Goal: Information Seeking & Learning: Compare options

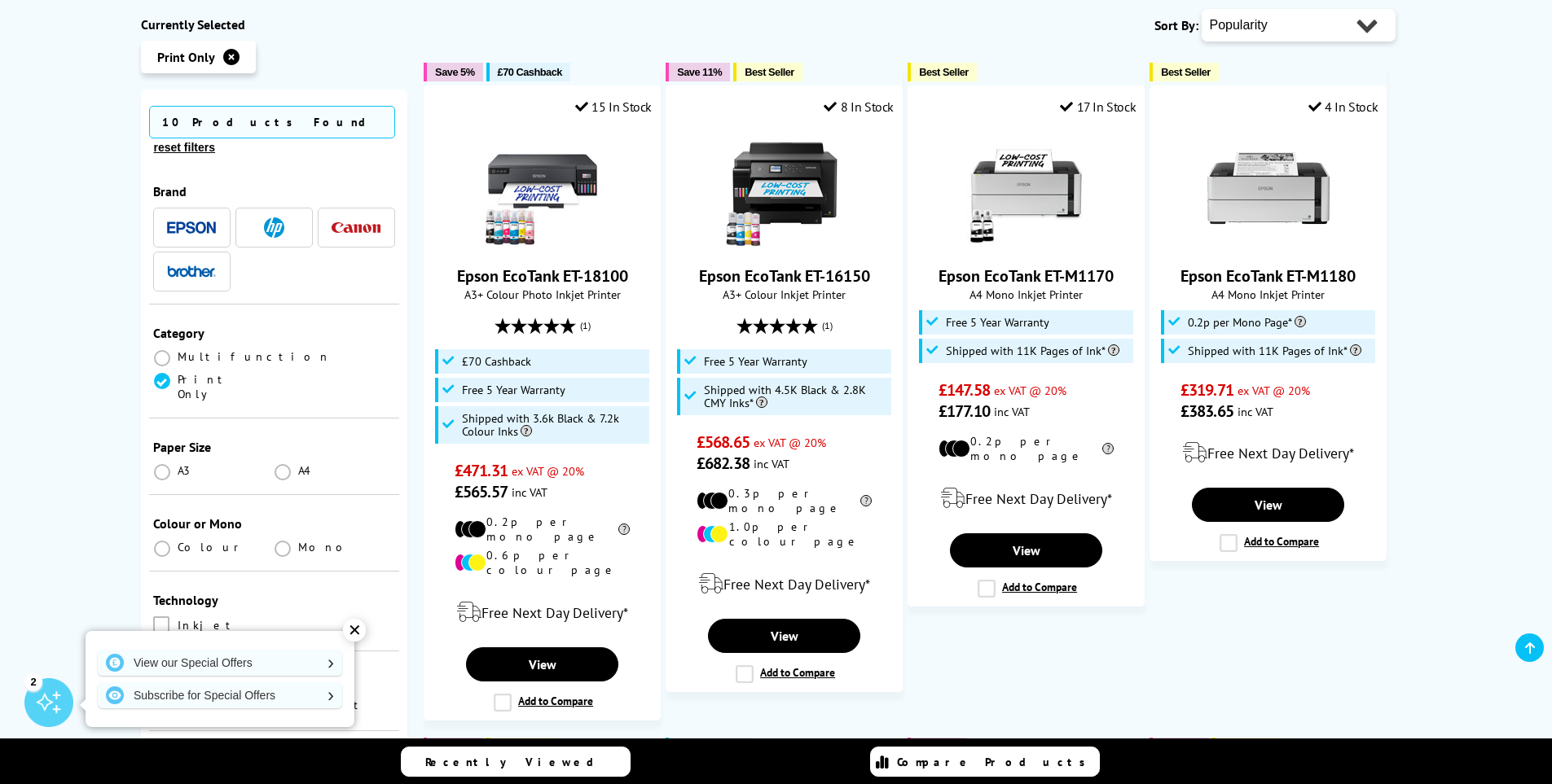
click at [355, 626] on div "✕" at bounding box center [354, 630] width 22 height 22
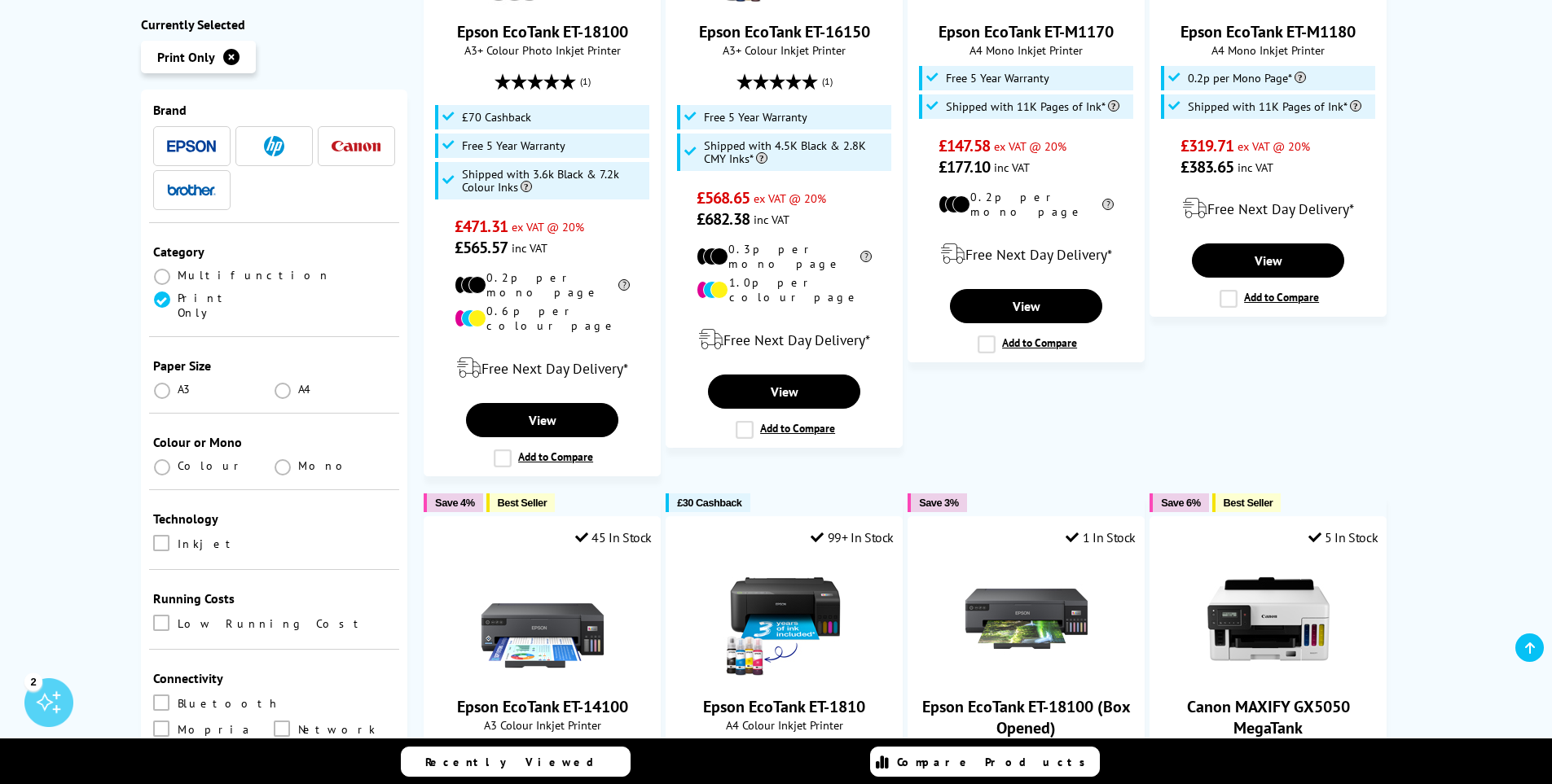
scroll to position [163, 0]
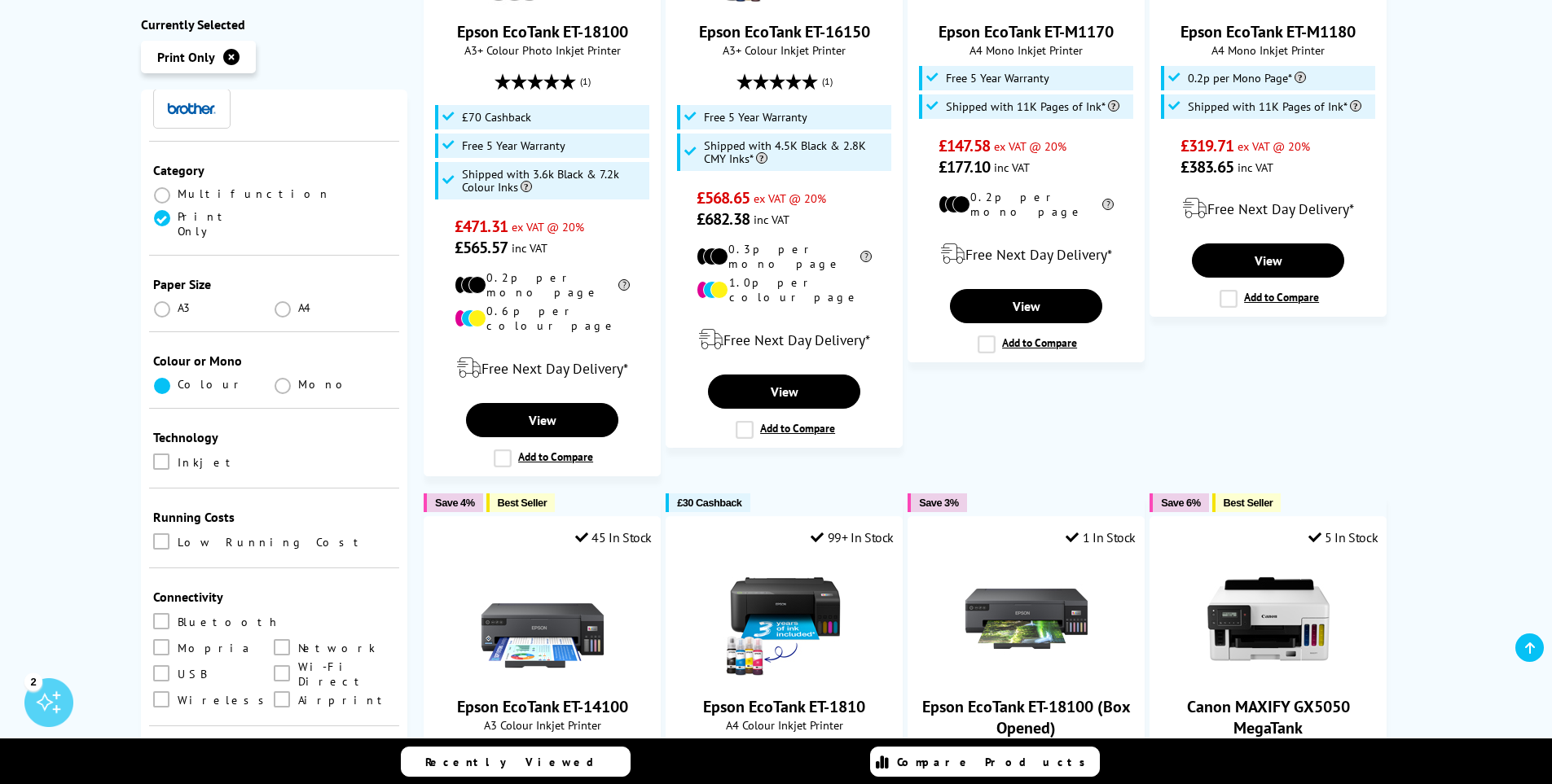
click at [162, 378] on span at bounding box center [162, 386] width 17 height 17
click at [177, 380] on input "radio" at bounding box center [177, 380] width 0 height 0
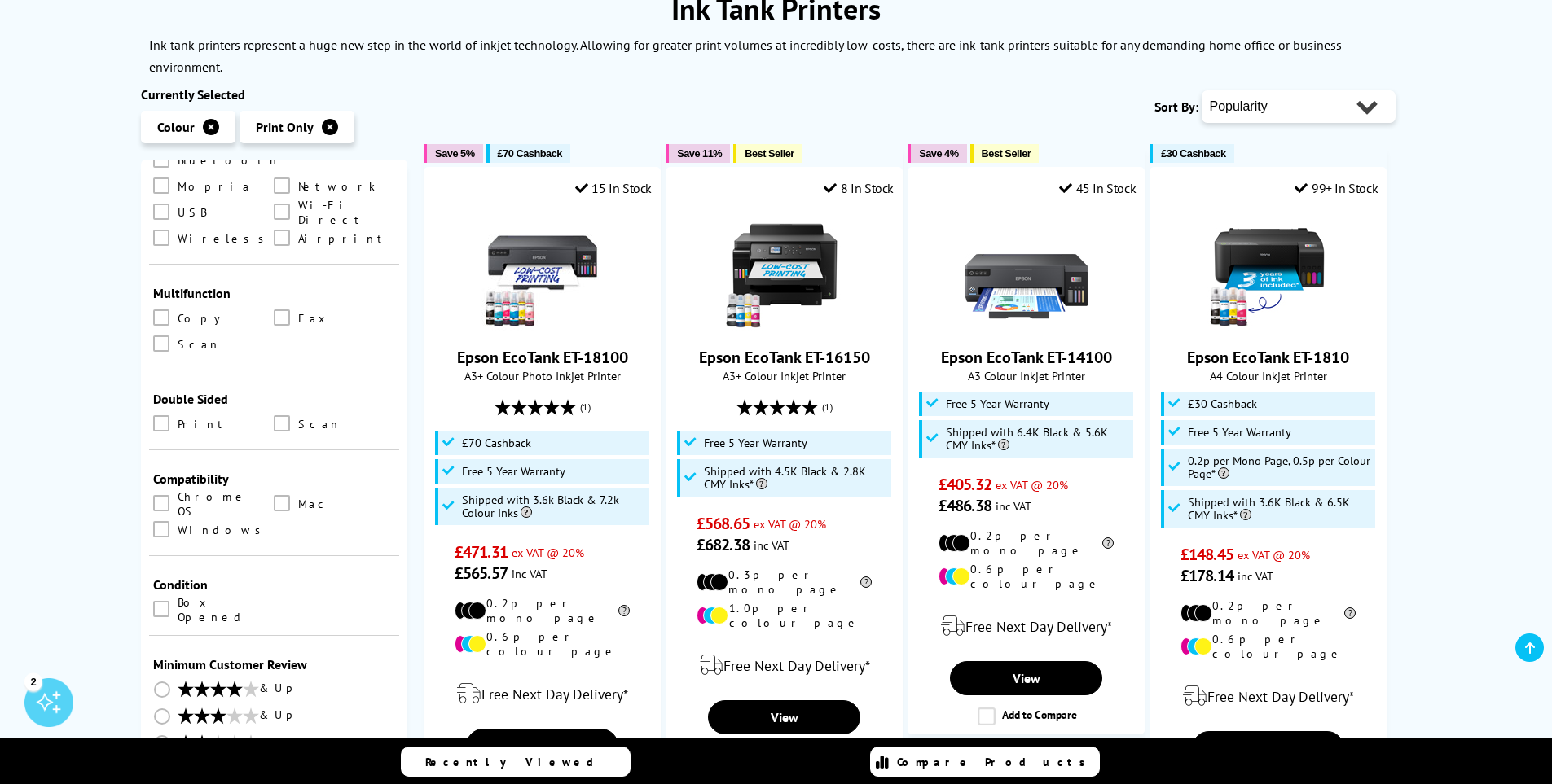
scroll to position [407, 0]
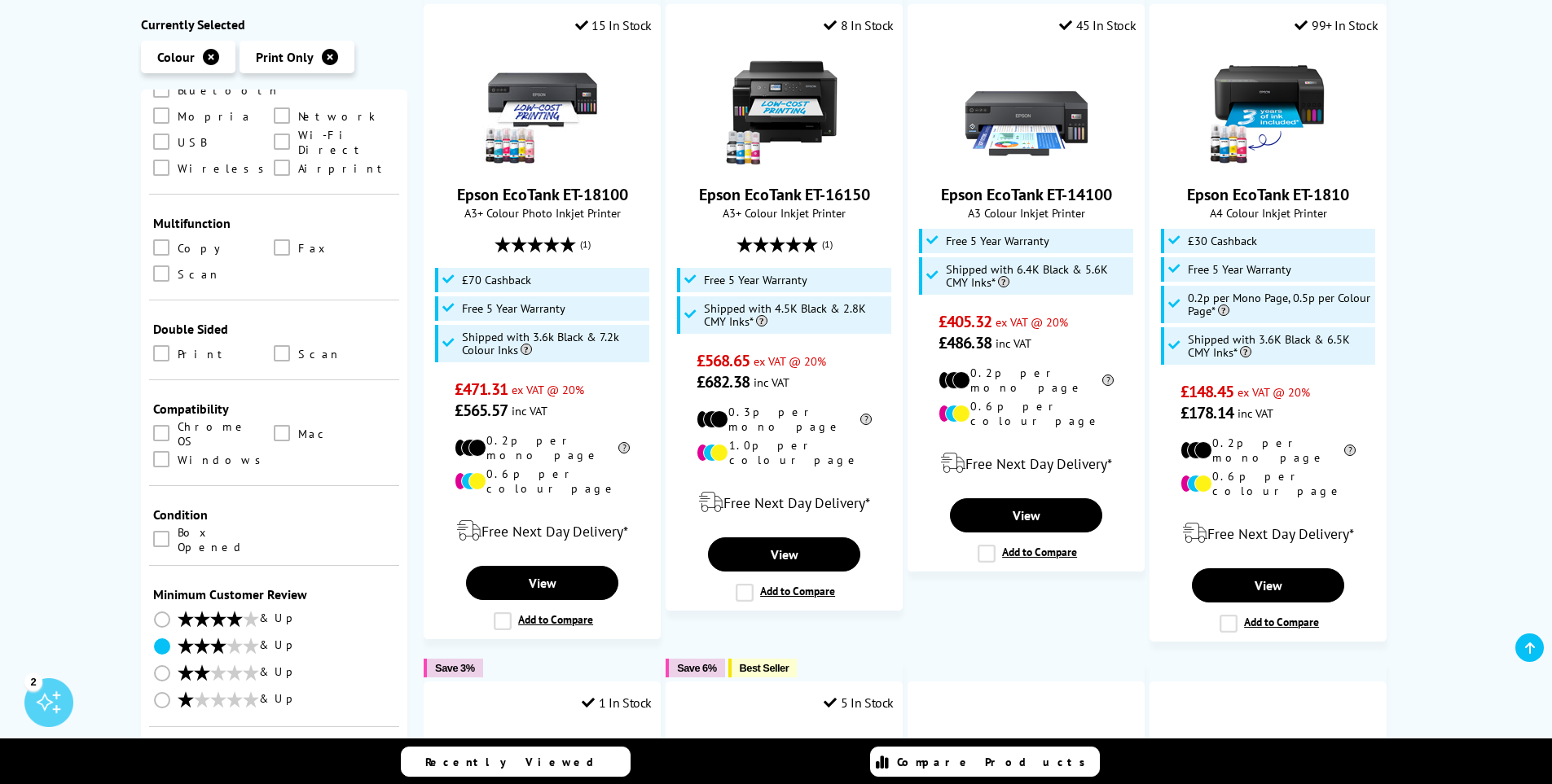
click at [158, 638] on span at bounding box center [162, 647] width 17 height 17
click at [177, 640] on input "radio" at bounding box center [177, 640] width 0 height 0
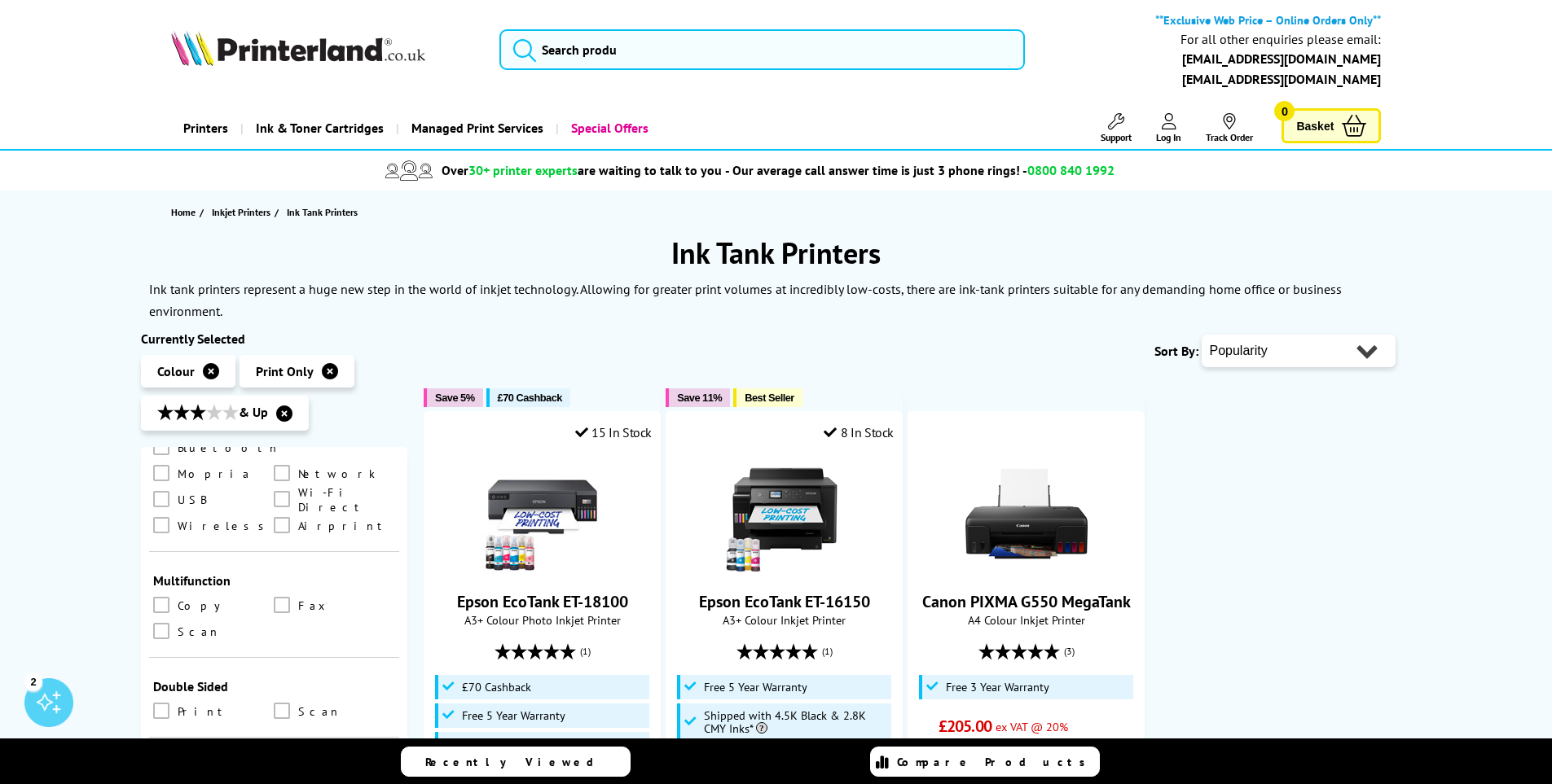
click at [1311, 348] on select "Popularity Rating Price - Low to High Price - High to Low Running Costs - Low t…" at bounding box center [1298, 350] width 194 height 32
select select "Price Ascending"
click at [1201, 335] on select "Popularity Rating Price - Low to High Price - High to Low Running Costs - Low t…" at bounding box center [1298, 350] width 194 height 32
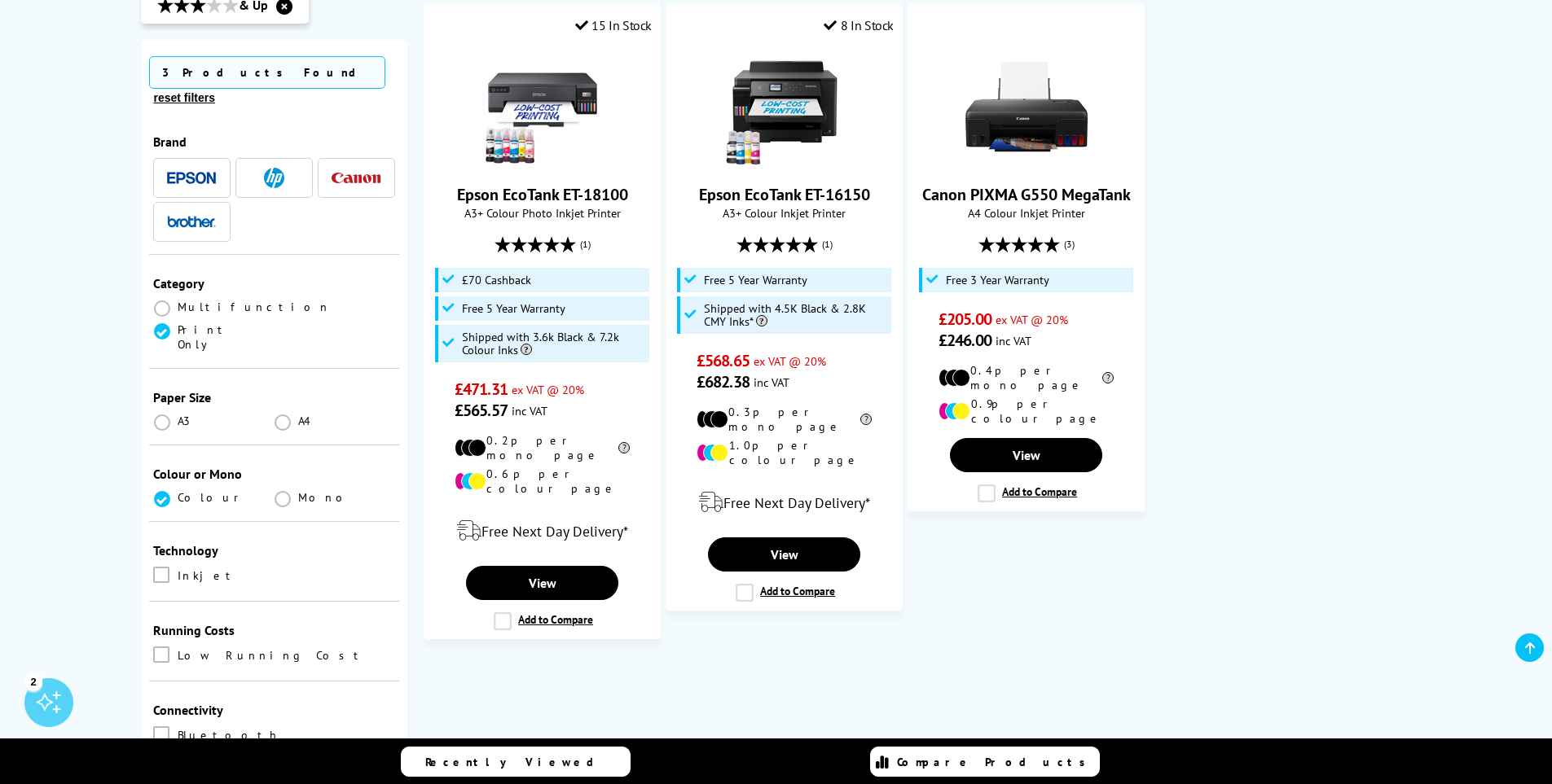
scroll to position [325, 0]
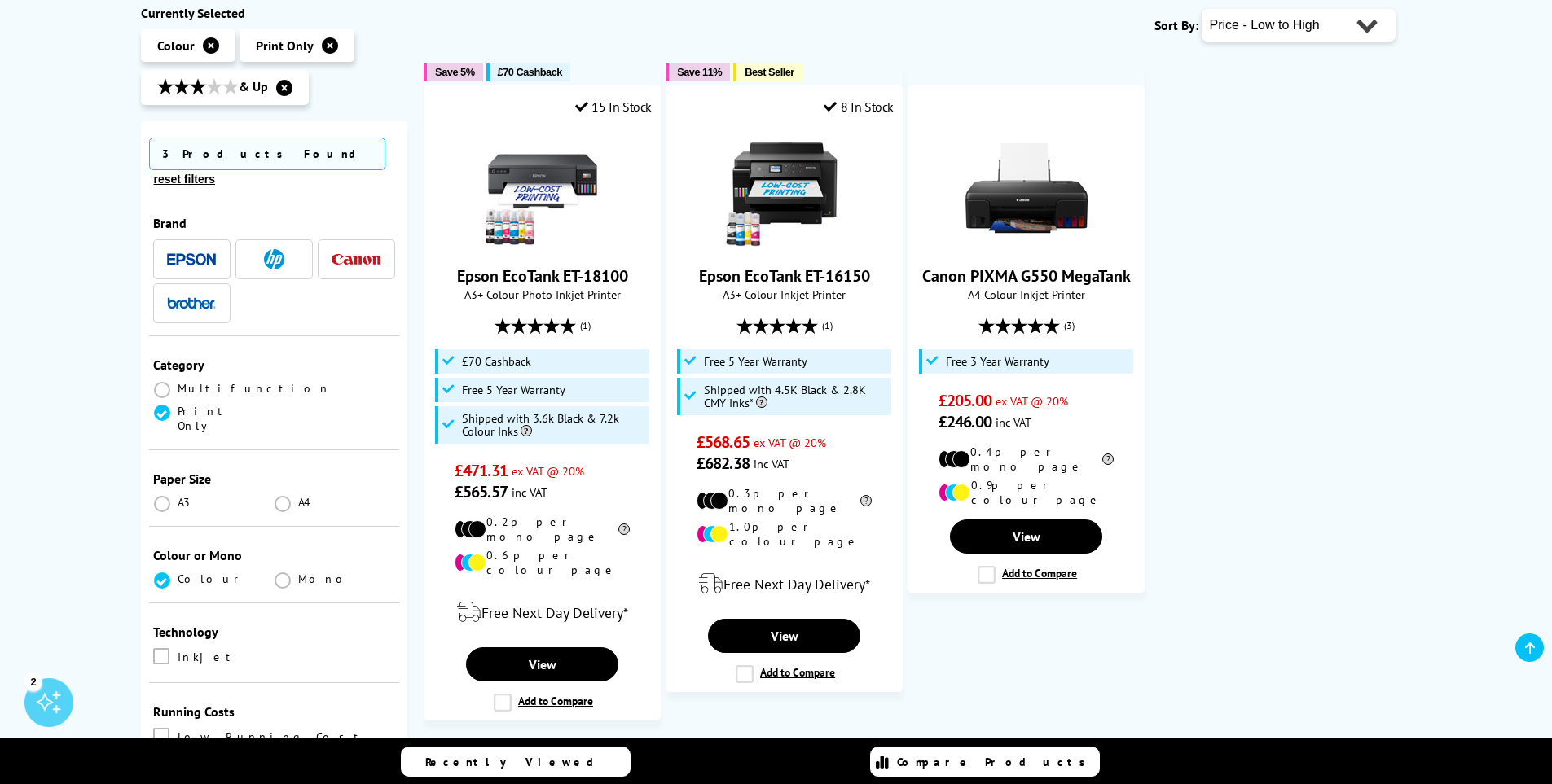
click at [1336, 28] on select "Popularity Rating Price - Low to High Price - High to Low Running Costs - Low t…" at bounding box center [1298, 25] width 194 height 32
select select "Rating"
click at [1201, 9] on select "Popularity Rating Price - Low to High Price - High to Low Running Costs - Low t…" at bounding box center [1298, 25] width 194 height 32
